Goal: Task Accomplishment & Management: Use online tool/utility

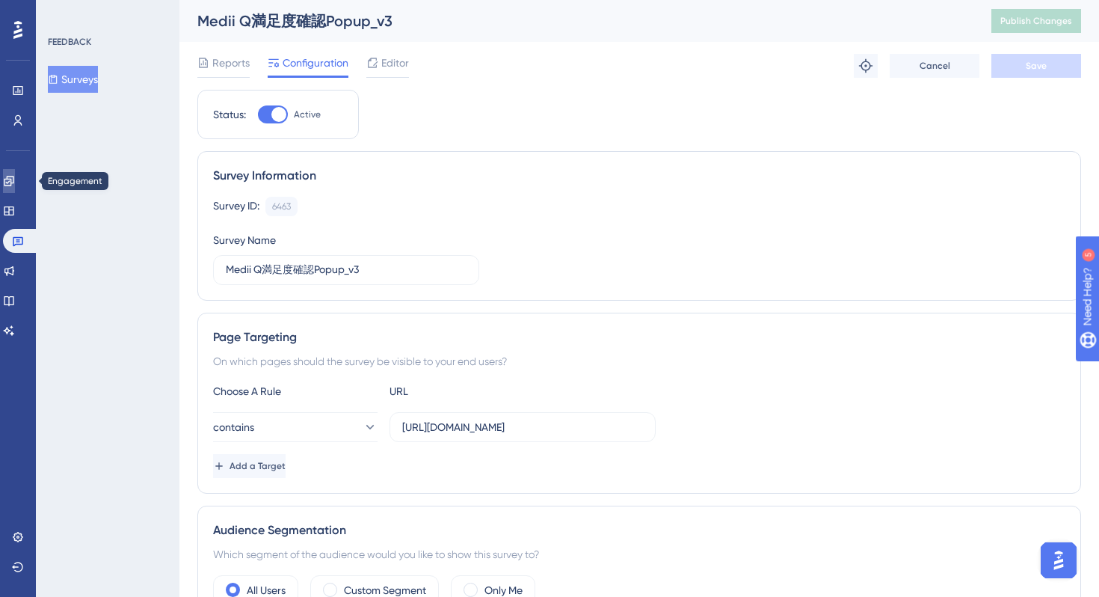
click at [13, 182] on icon at bounding box center [9, 181] width 10 height 10
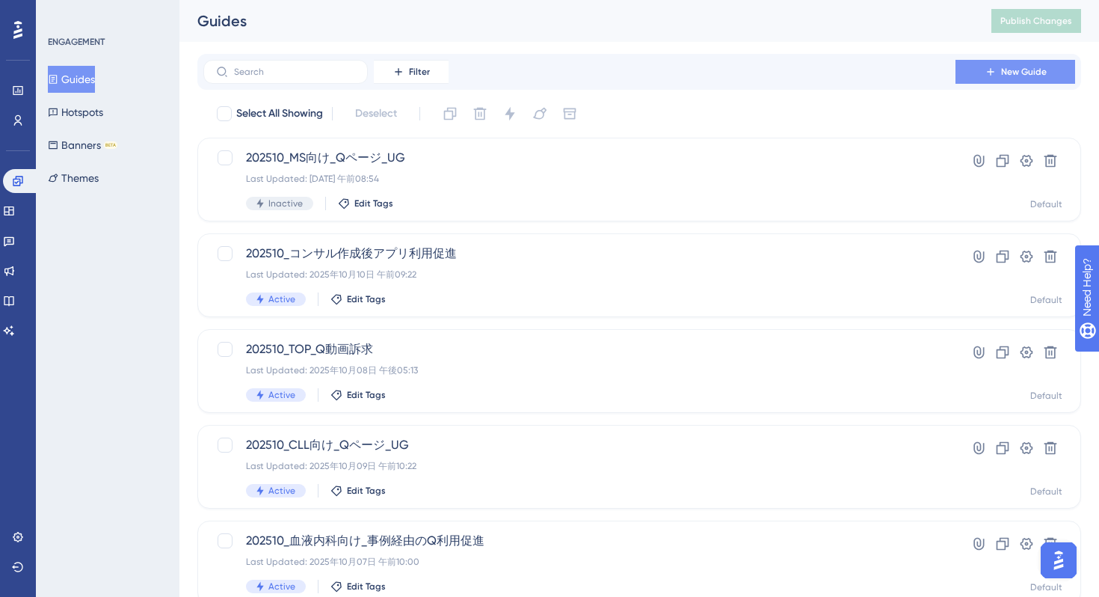
click at [1016, 77] on span "New Guide" at bounding box center [1024, 72] width 46 height 12
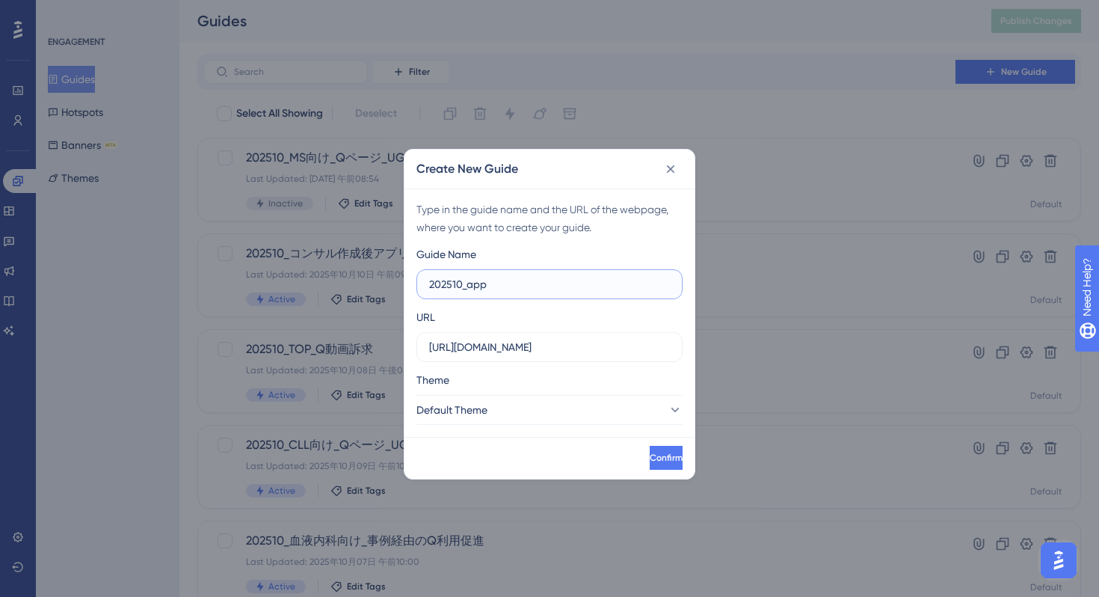
drag, startPoint x: 501, startPoint y: 288, endPoint x: 465, endPoint y: 283, distance: 36.2
click at [465, 283] on input "202510_app" at bounding box center [549, 284] width 241 height 16
paste input "アプリQ促進CP - 単発群"
type input "202510_アプリQ促進CP - 単発群"
click at [588, 352] on input "https://stg-e-consult.medii.jp" at bounding box center [549, 347] width 241 height 16
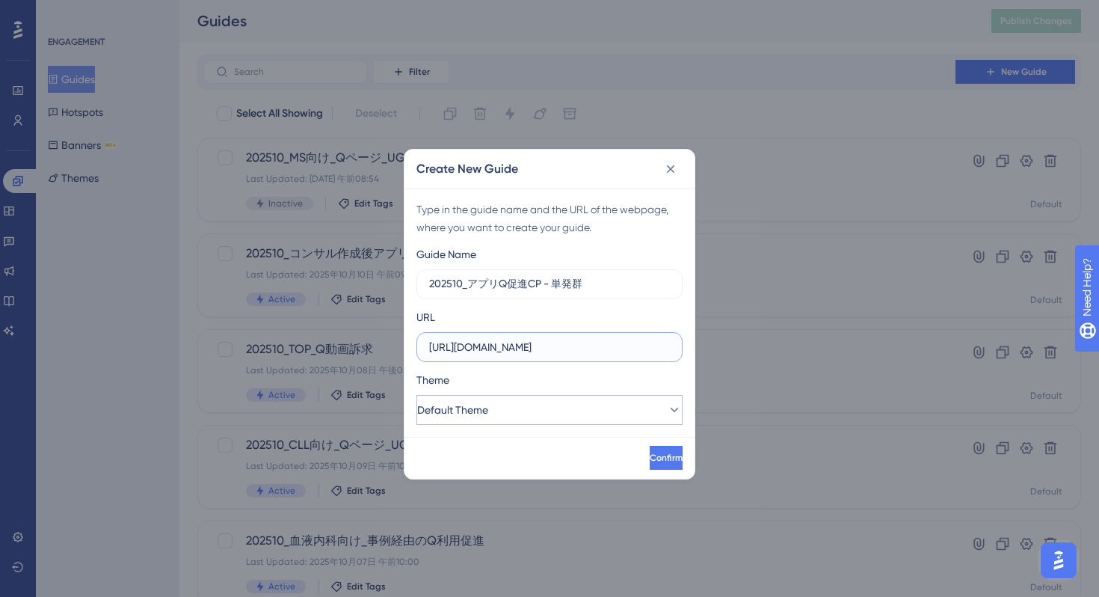
type input "https://stg-e-consult.medii.jp/top"
click at [587, 414] on button "Default Theme" at bounding box center [550, 410] width 266 height 30
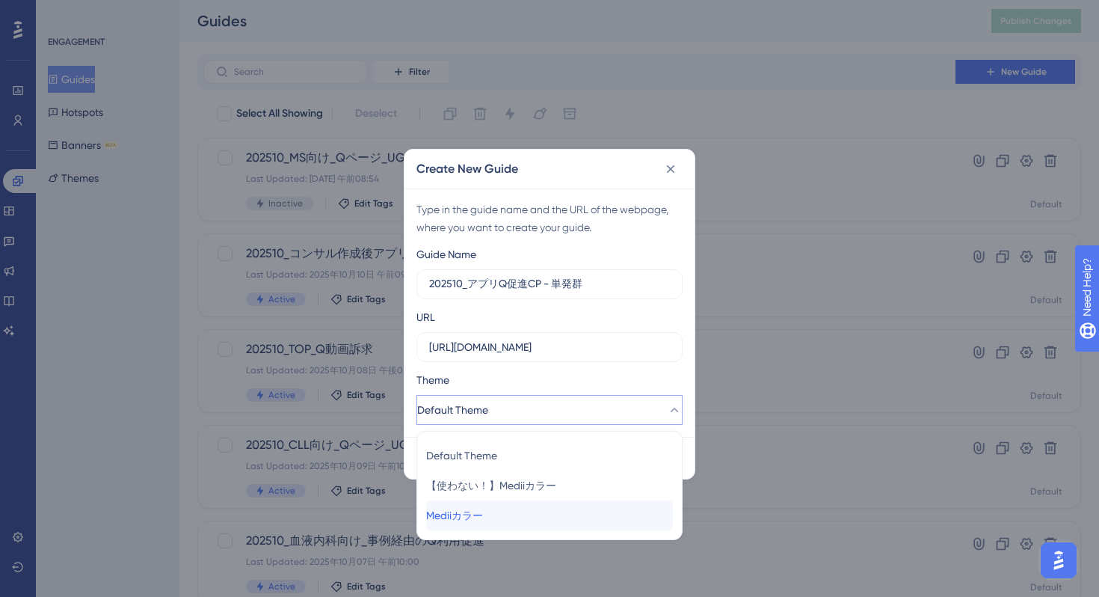
click at [505, 513] on div "Mediiカラー Mediiカラー" at bounding box center [549, 515] width 247 height 30
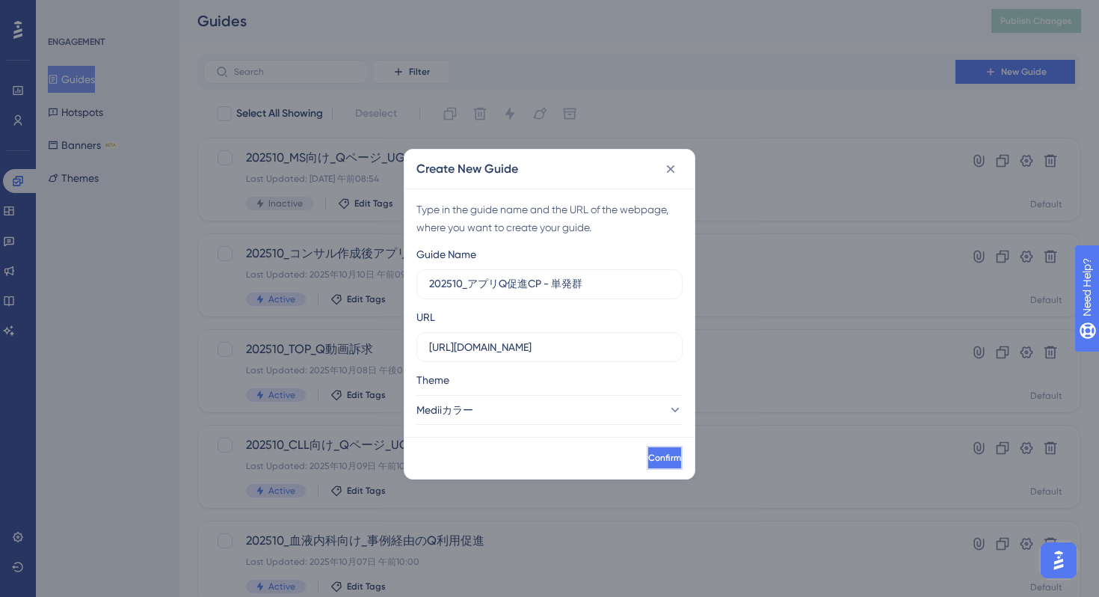
click at [648, 458] on span "Confirm" at bounding box center [664, 458] width 33 height 12
